Goal: Information Seeking & Learning: Learn about a topic

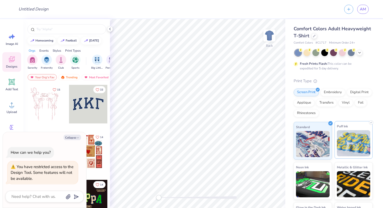
scroll to position [32, 0]
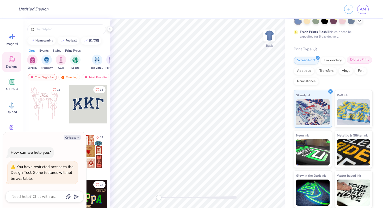
click at [354, 61] on div "Digital Print" at bounding box center [359, 60] width 25 height 8
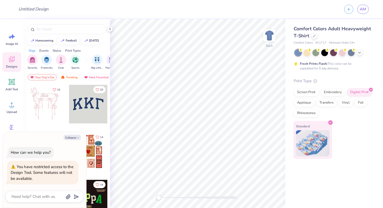
click at [306, 140] on img at bounding box center [313, 143] width 34 height 26
click at [111, 29] on icon at bounding box center [110, 29] width 4 height 4
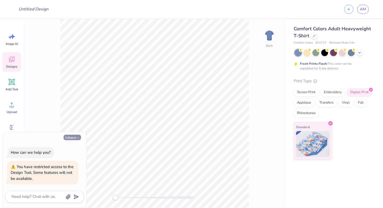
click at [71, 135] on button "Collapse" at bounding box center [72, 136] width 17 height 5
type textarea "x"
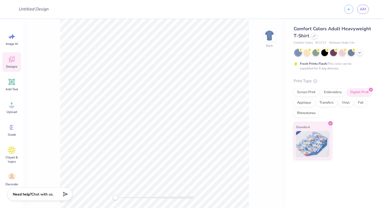
click at [11, 60] on icon at bounding box center [12, 59] width 8 height 8
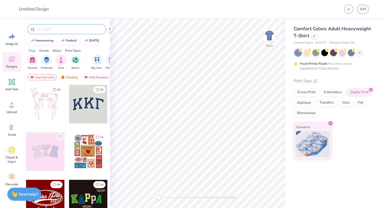
click at [52, 30] on input "text" at bounding box center [69, 29] width 67 height 5
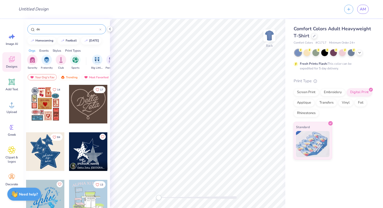
type input "d"
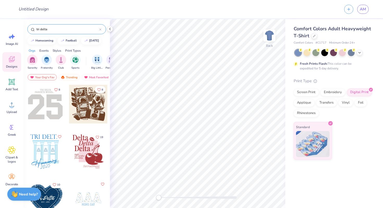
type input "tri delta"
